Goal: Navigation & Orientation: Find specific page/section

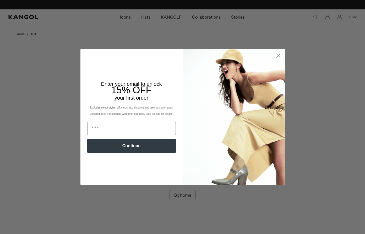
scroll to position [0, 108]
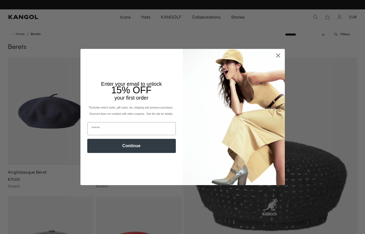
scroll to position [0, 108]
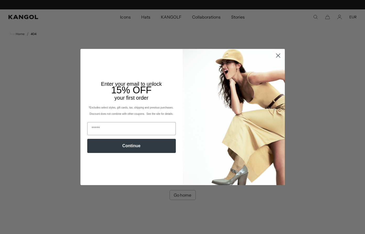
scroll to position [0, 108]
